Goal: Task Accomplishment & Management: Manage account settings

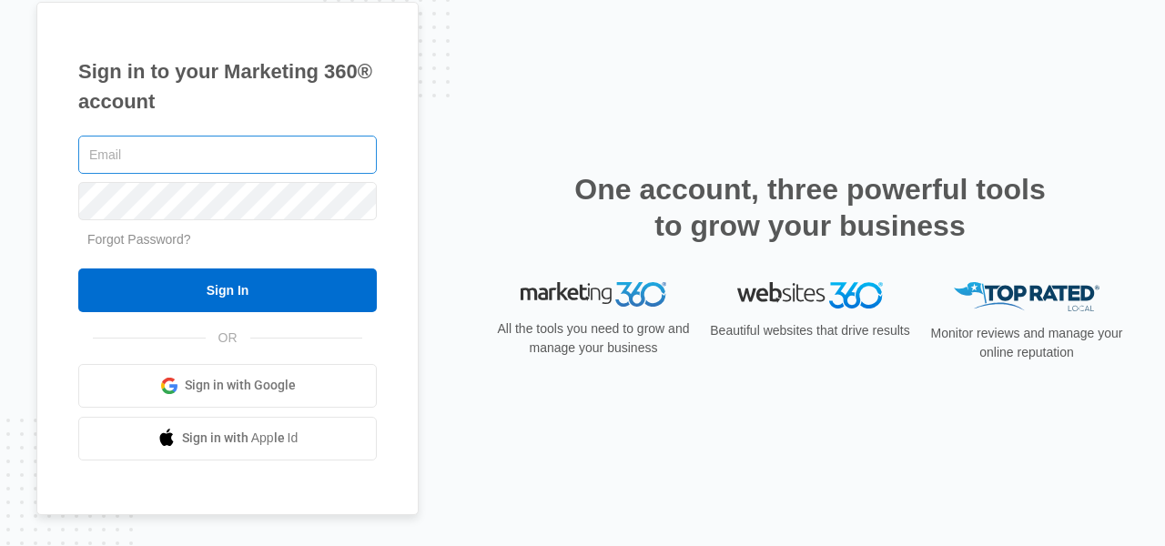
click at [321, 149] on input "text" at bounding box center [227, 155] width 299 height 38
type input "gabbychitty@gmail.com"
click at [302, 162] on input "gabbychitty@gmail.com" at bounding box center [227, 155] width 299 height 38
click at [301, 162] on input "gabbychitty@gmail.com" at bounding box center [227, 155] width 299 height 38
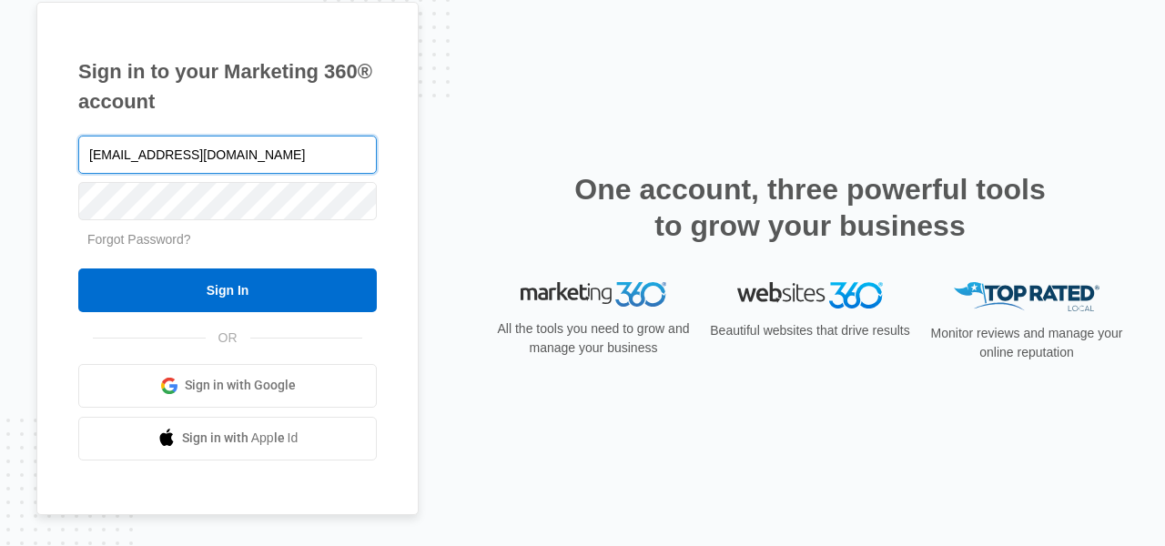
click at [301, 162] on input "gabbychitty@gmail.com" at bounding box center [227, 155] width 299 height 38
type input "[EMAIL_ADDRESS][DOMAIN_NAME]"
drag, startPoint x: 247, startPoint y: 163, endPoint x: 84, endPoint y: 163, distance: 163.0
click at [84, 163] on input "[EMAIL_ADDRESS][DOMAIN_NAME]" at bounding box center [227, 155] width 299 height 38
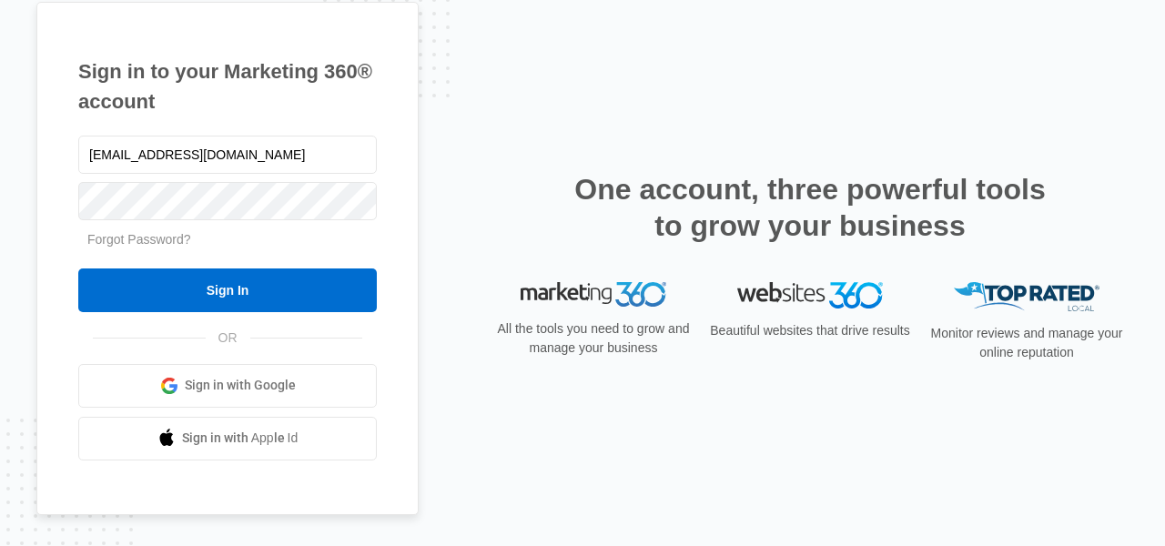
click at [249, 123] on div "Sign in to your Marketing 360® account gchitty@email.sc.edu Forgot Password? Si…" at bounding box center [227, 258] width 382 height 513
click at [184, 243] on link "Forgot Password?" at bounding box center [139, 239] width 104 height 15
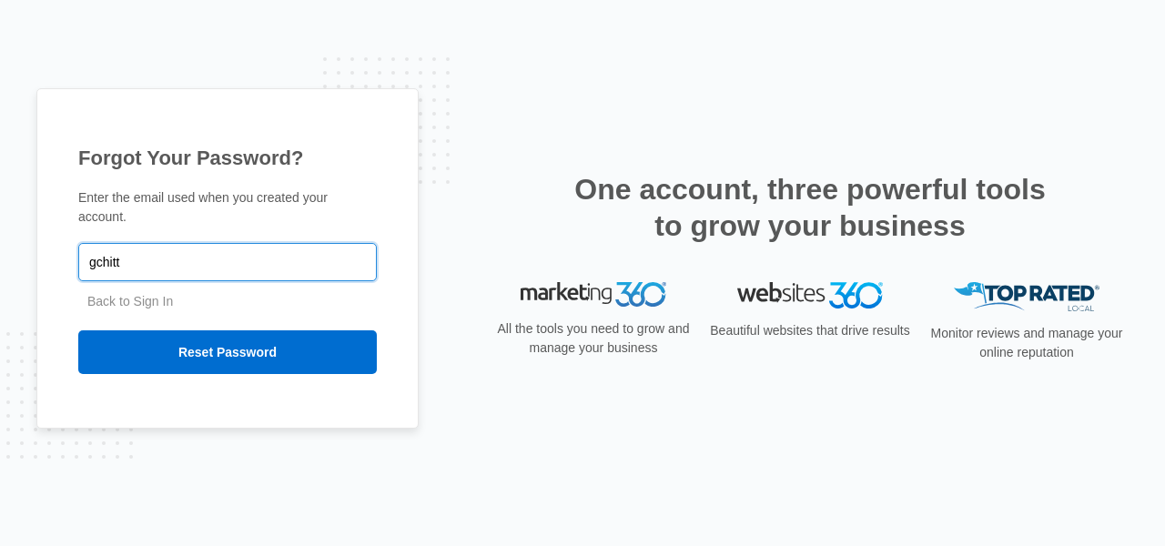
type input "[EMAIL_ADDRESS][DOMAIN_NAME]"
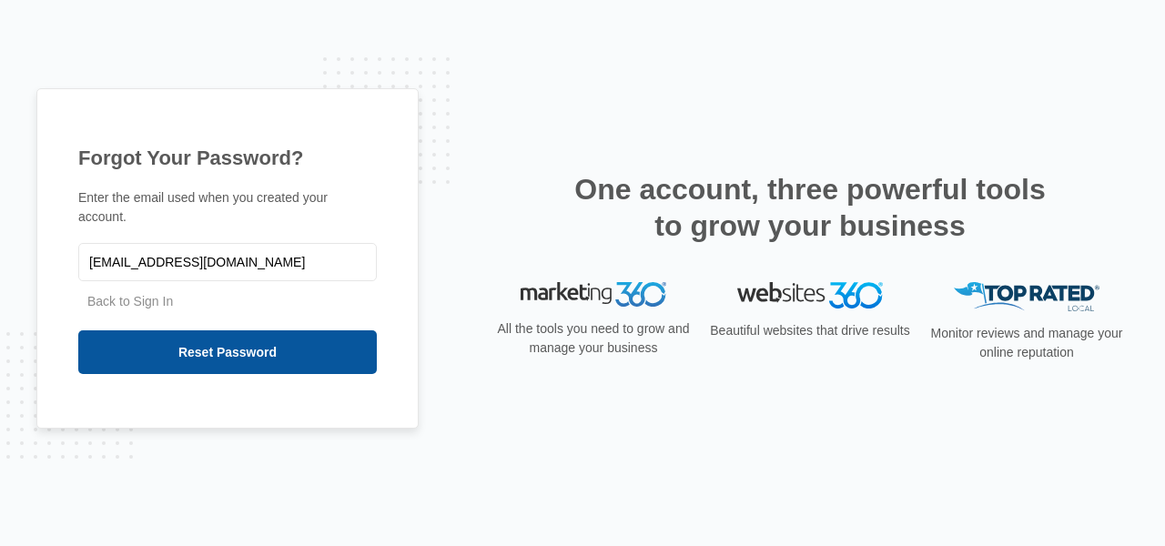
click at [216, 357] on input "Reset Password" at bounding box center [227, 352] width 299 height 44
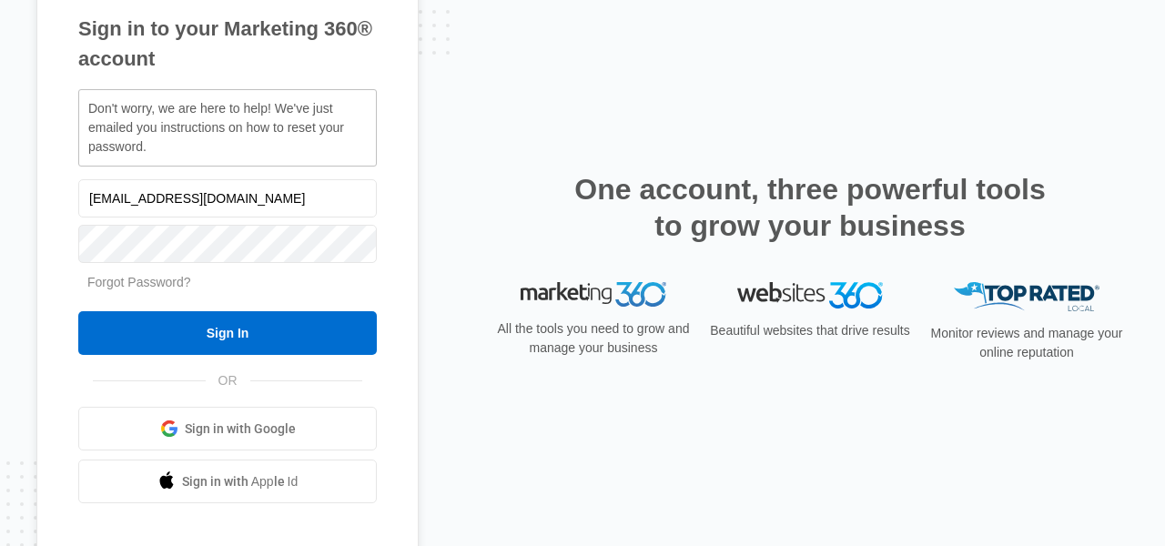
click at [169, 279] on link "Forgot Password?" at bounding box center [139, 282] width 104 height 15
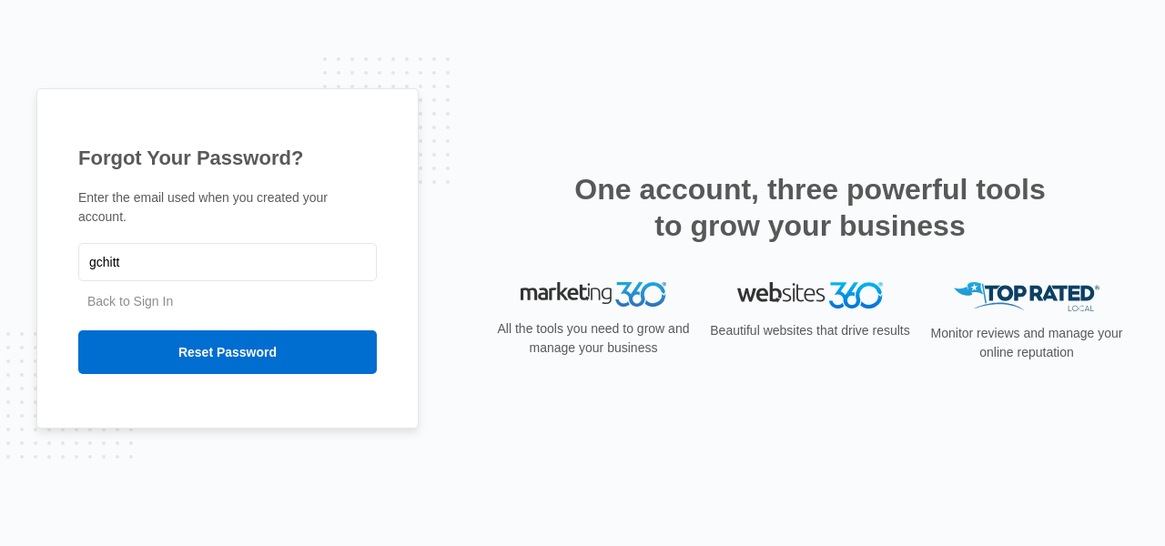
type input "[EMAIL_ADDRESS][DOMAIN_NAME]"
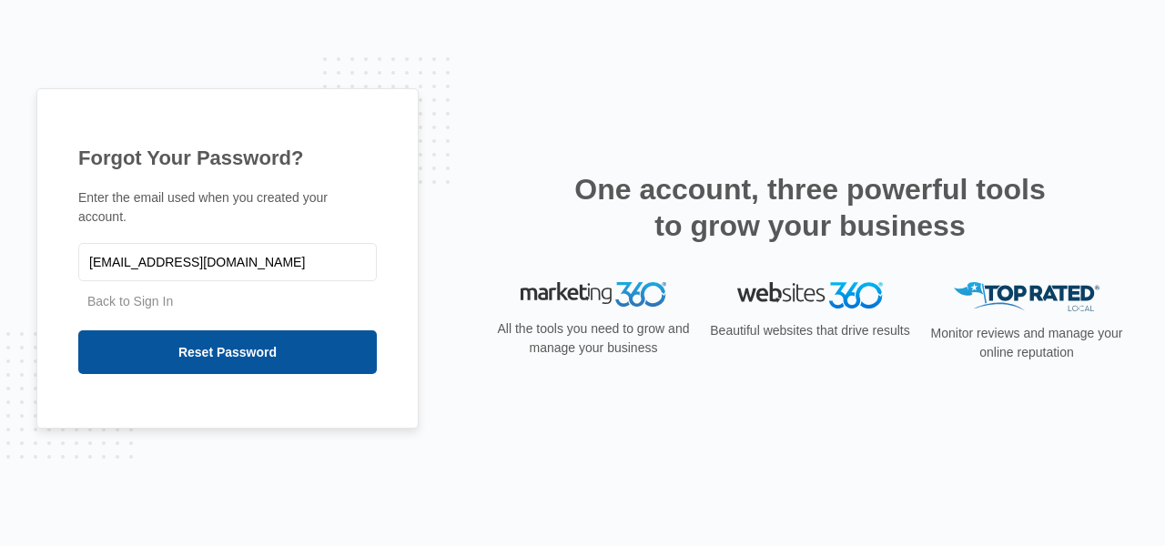
click at [193, 358] on input "Reset Password" at bounding box center [227, 352] width 299 height 44
